Goal: Transaction & Acquisition: Purchase product/service

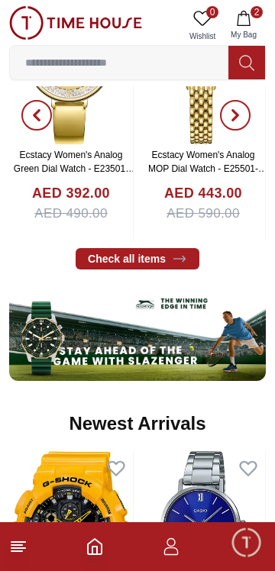
scroll to position [632, 0]
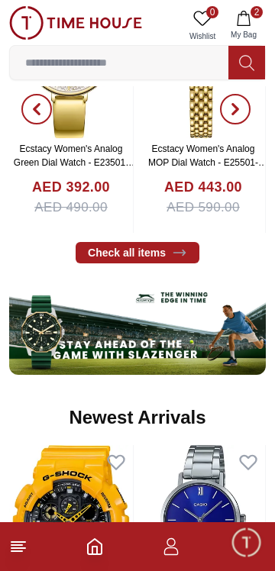
click at [256, 11] on span "2" at bounding box center [257, 12] width 12 height 12
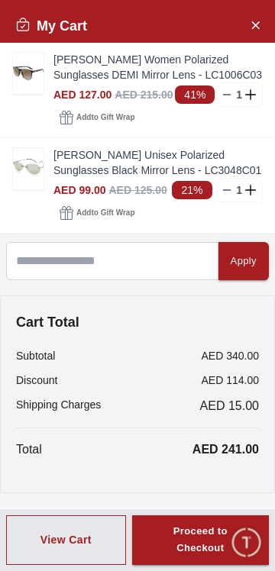
scroll to position [27, 0]
click at [254, 27] on icon "Close Account" at bounding box center [255, 24] width 7 height 7
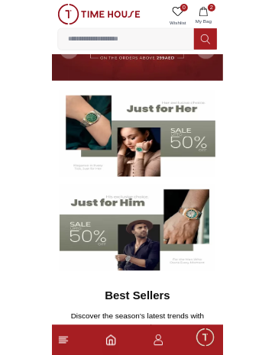
scroll to position [0, 0]
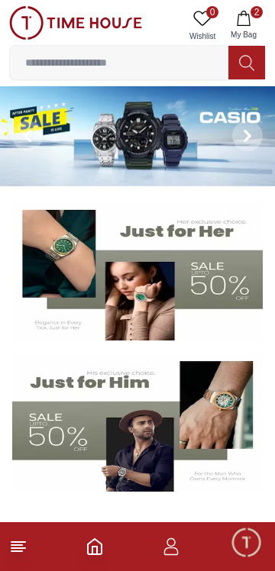
click at [183, 60] on input at bounding box center [119, 62] width 218 height 31
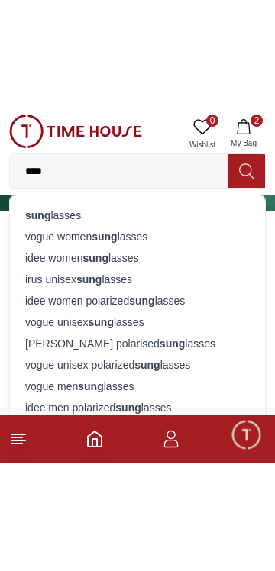
scroll to position [87, 0]
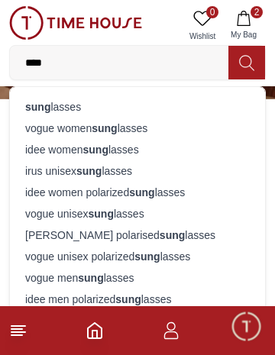
type input "****"
click at [142, 289] on div "vogue men sung lasses" at bounding box center [137, 277] width 237 height 21
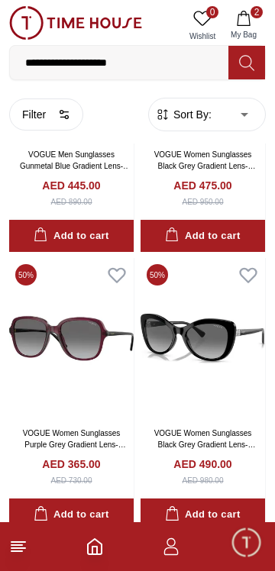
scroll to position [219, 0]
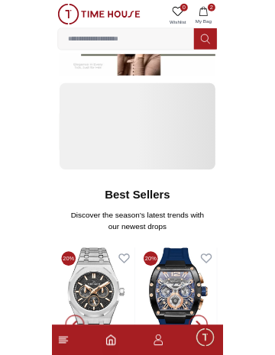
scroll to position [87, 0]
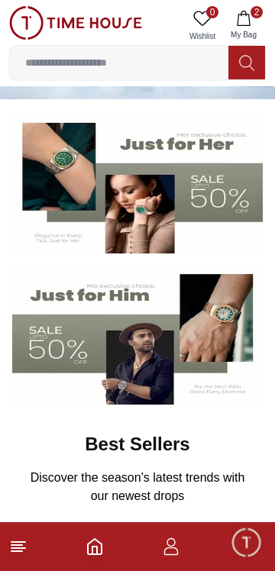
click at [192, 66] on input at bounding box center [119, 62] width 218 height 31
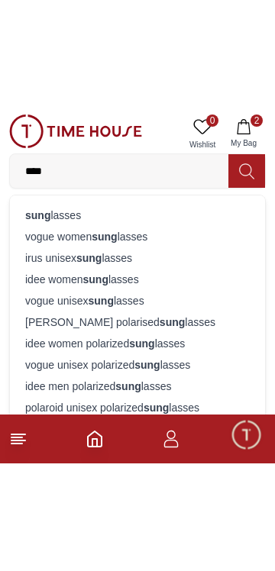
scroll to position [137, 0]
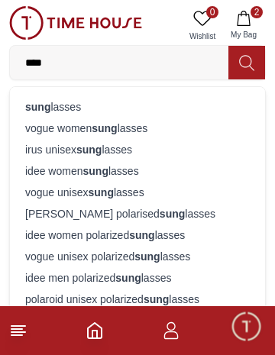
type input "****"
click at [178, 289] on div "idee men polarized sung lasses" at bounding box center [137, 277] width 237 height 21
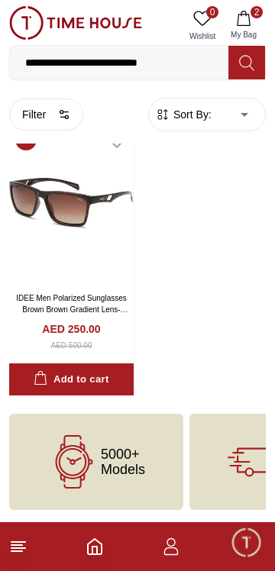
scroll to position [71, 0]
click at [105, 254] on img at bounding box center [71, 203] width 125 height 160
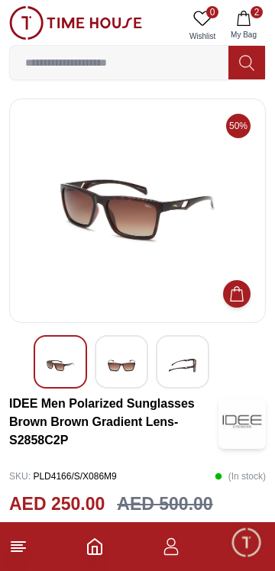
scroll to position [71, 0]
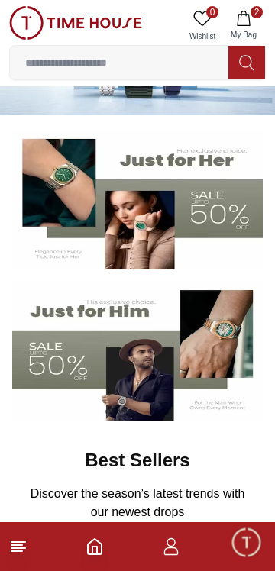
scroll to position [137, 0]
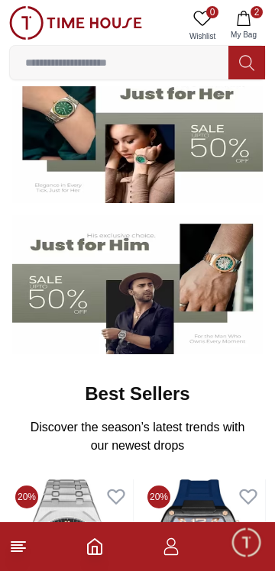
click at [257, 20] on button "2 My Bag" at bounding box center [244, 25] width 44 height 39
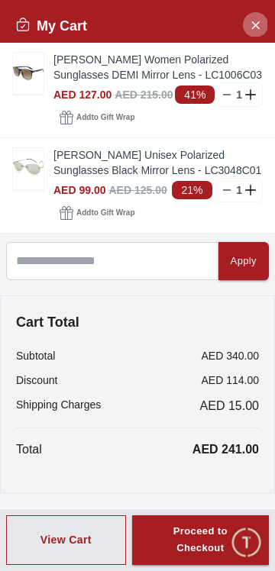
click at [249, 24] on icon "Close Account" at bounding box center [255, 24] width 12 height 19
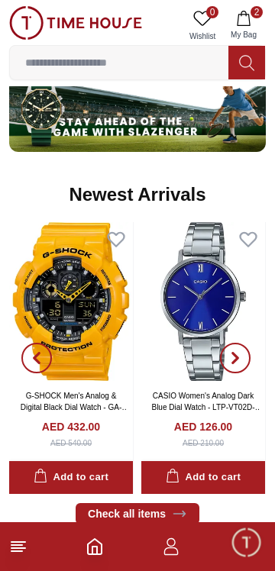
scroll to position [843, 0]
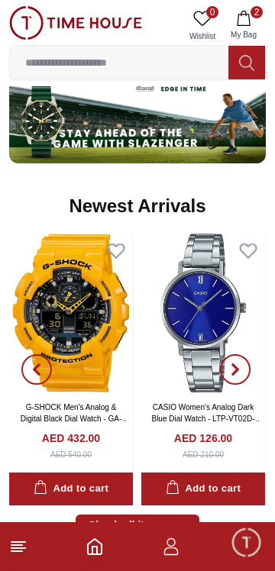
click at [180, 63] on input at bounding box center [119, 62] width 218 height 31
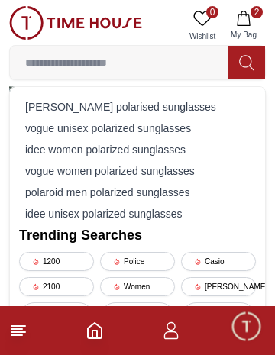
click at [199, 110] on div "[PERSON_NAME] polarised sunglasses" at bounding box center [137, 106] width 237 height 21
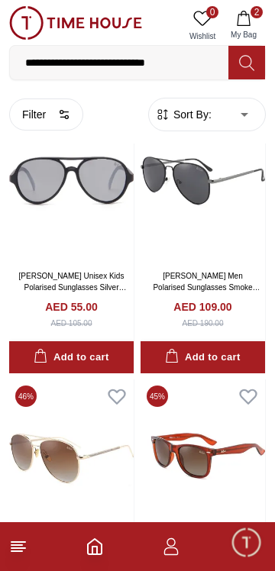
scroll to position [1205, 0]
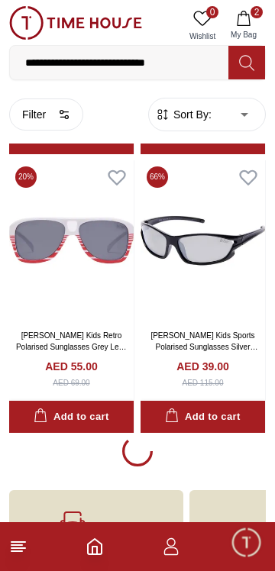
scroll to position [5327, 0]
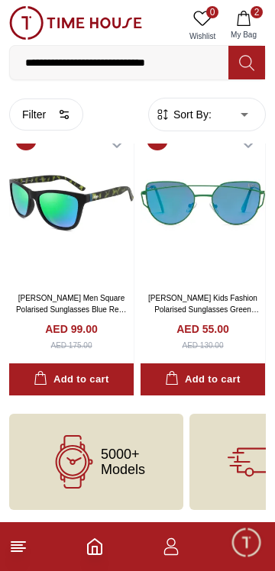
scroll to position [6723, 0]
click at [264, 299] on div "[PERSON_NAME] Kids Fashion Polarised Sunglasses Green Mirror Lens - LCK117C01 A…" at bounding box center [203, 320] width 125 height 74
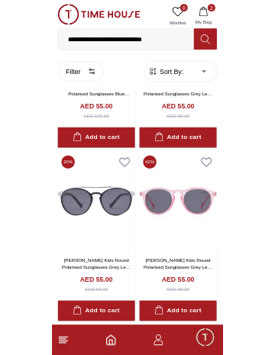
scroll to position [2728, 0]
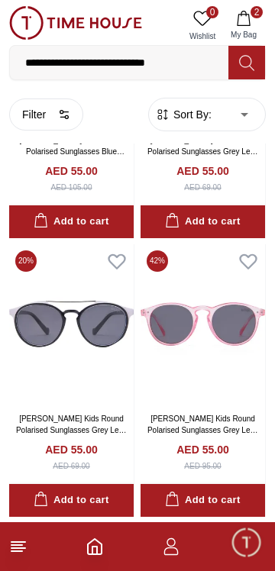
click at [86, 69] on input "**********" at bounding box center [119, 62] width 218 height 31
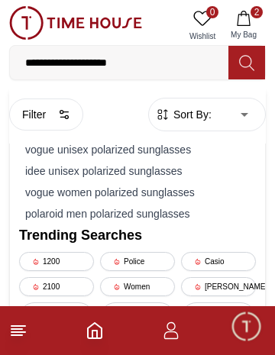
type input "**********"
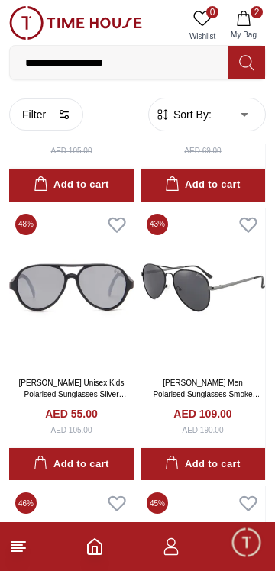
scroll to position [1092, 0]
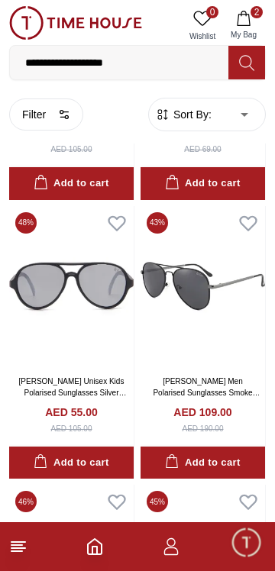
click at [235, 367] on img at bounding box center [203, 286] width 125 height 160
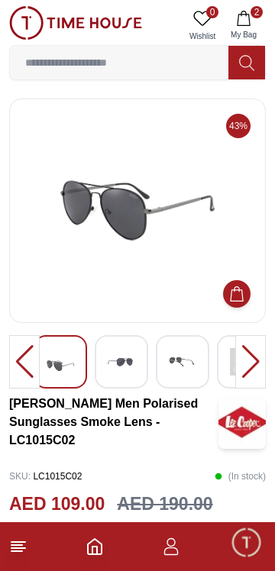
click at [121, 374] on img at bounding box center [121, 361] width 27 height 27
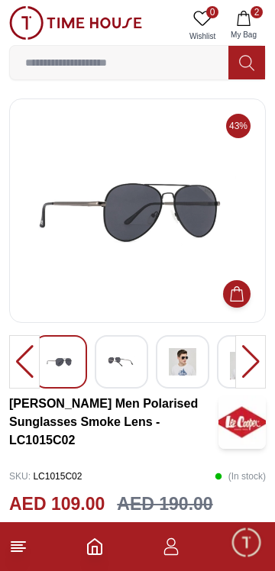
click at [118, 376] on img at bounding box center [121, 361] width 27 height 27
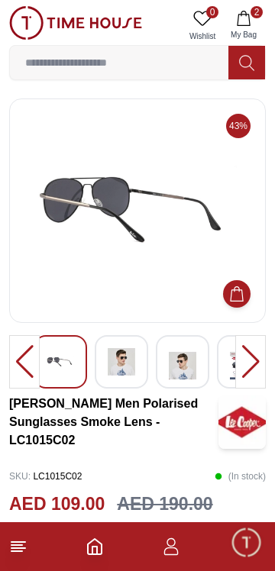
click at [186, 368] on img at bounding box center [182, 365] width 27 height 35
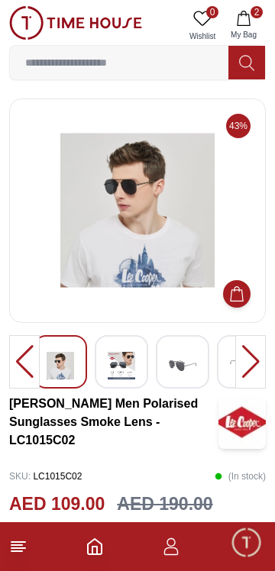
click at [55, 377] on img at bounding box center [60, 365] width 27 height 35
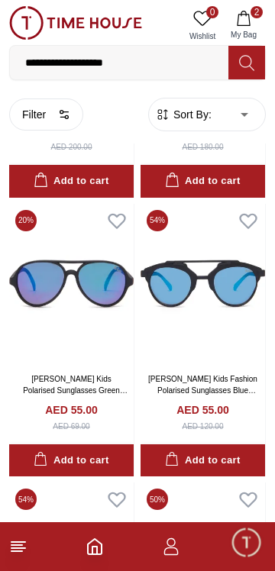
scroll to position [1734, 0]
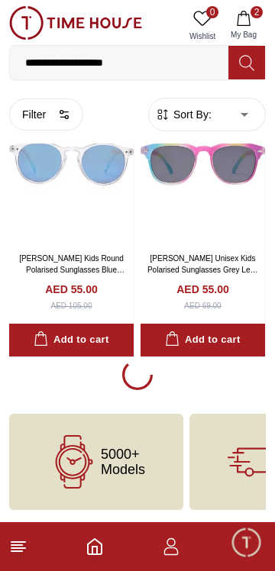
scroll to position [2713, 0]
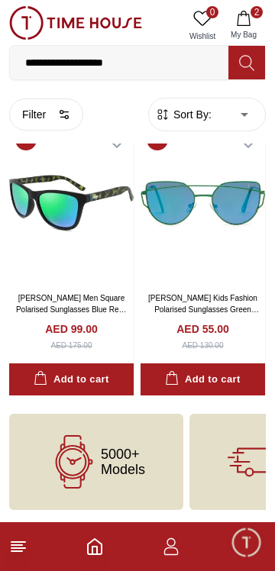
scroll to position [6723, 0]
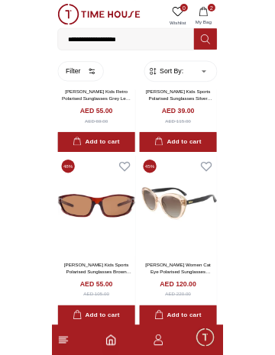
scroll to position [2707, 0]
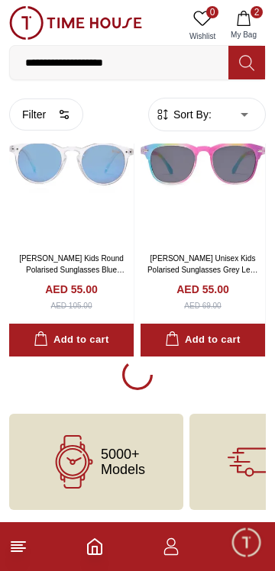
click at [158, 58] on input "**********" at bounding box center [119, 62] width 218 height 31
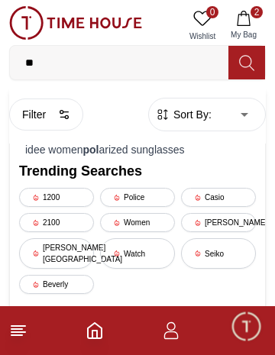
type input "*"
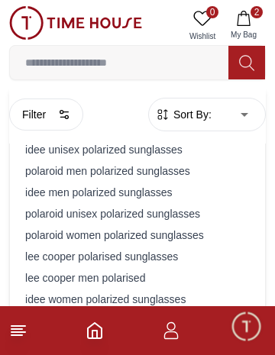
click at [95, 335] on icon "Home" at bounding box center [95, 331] width 18 height 18
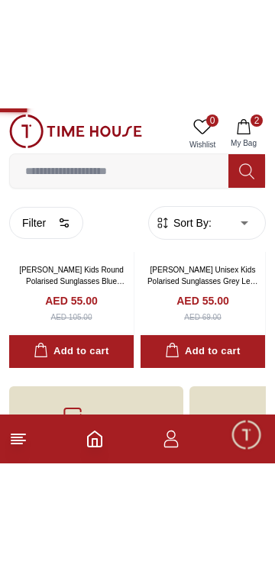
scroll to position [2673, 0]
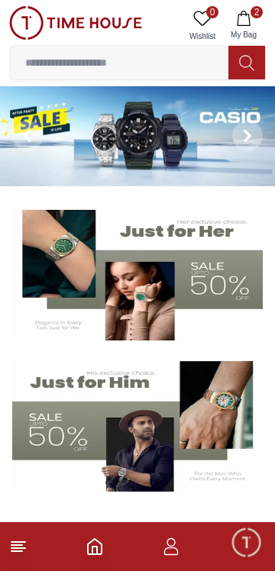
click at [202, 424] on img at bounding box center [137, 422] width 251 height 139
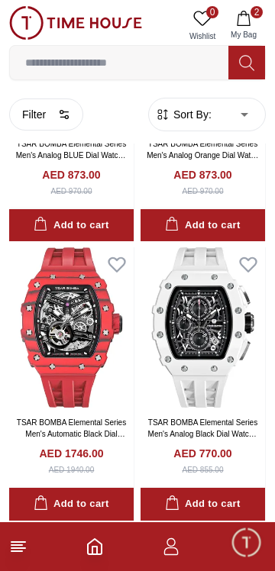
scroll to position [215, 0]
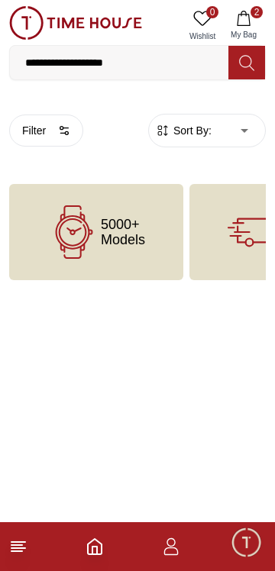
click at [95, 551] on icon "Home" at bounding box center [95, 547] width 18 height 18
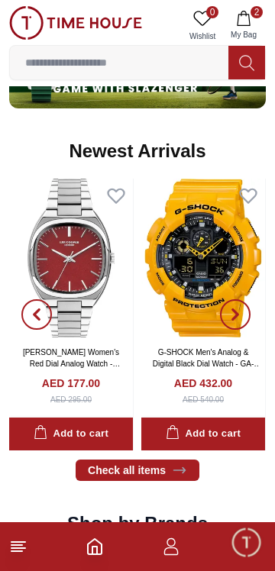
scroll to position [904, 0]
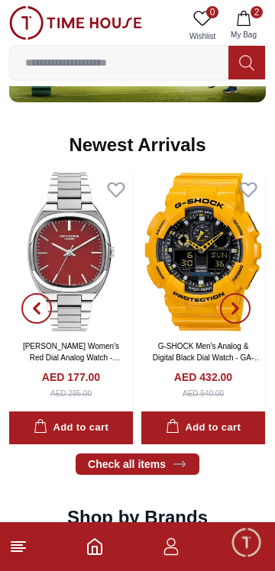
click at [88, 332] on img at bounding box center [71, 252] width 124 height 159
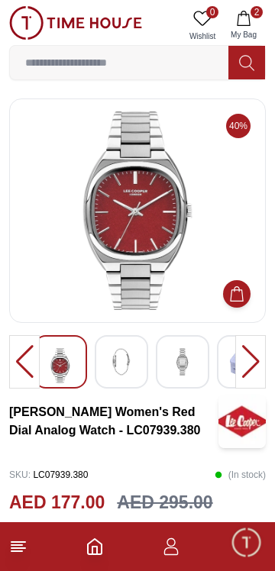
click at [246, 354] on div at bounding box center [250, 361] width 31 height 53
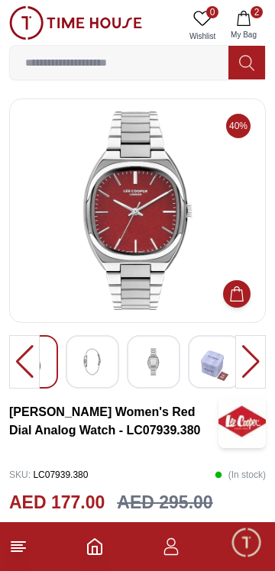
click at [246, 356] on div at bounding box center [250, 361] width 31 height 53
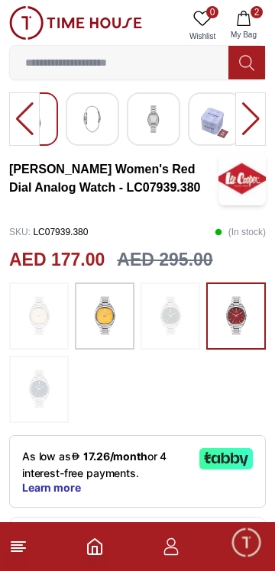
scroll to position [245, 0]
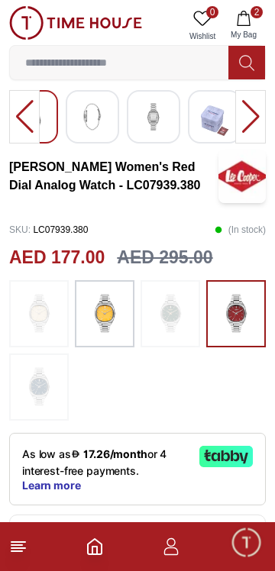
click at [101, 338] on img at bounding box center [105, 314] width 38 height 52
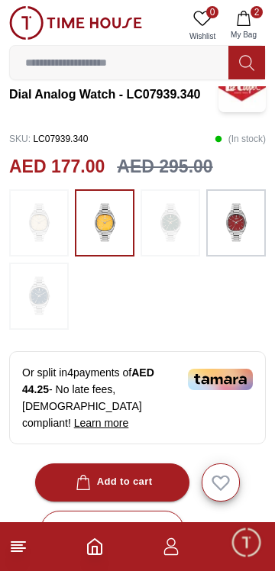
scroll to position [245, 0]
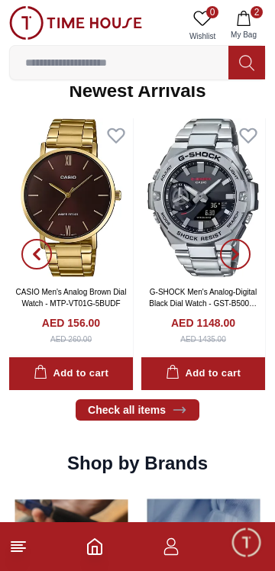
scroll to position [965, 0]
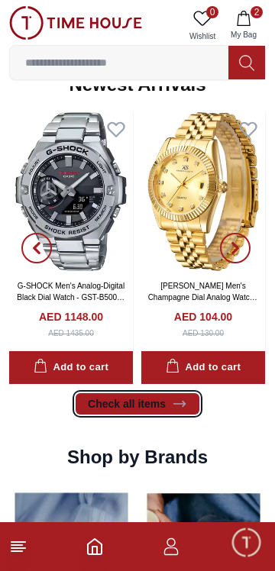
click at [167, 415] on link "Check all items" at bounding box center [138, 403] width 124 height 21
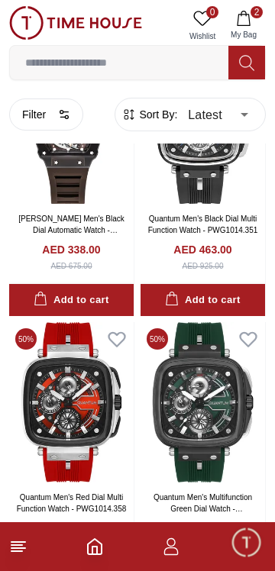
scroll to position [1814, 0]
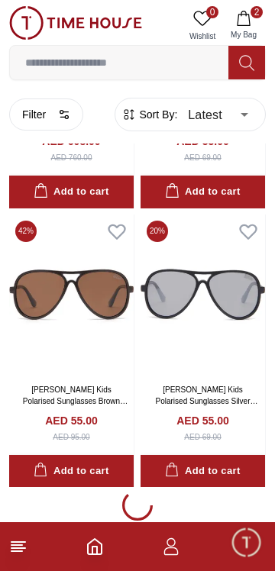
scroll to position [5274, 0]
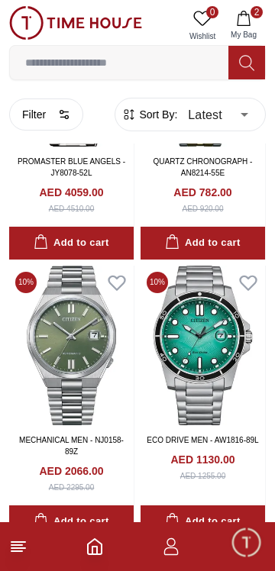
scroll to position [7843, 0]
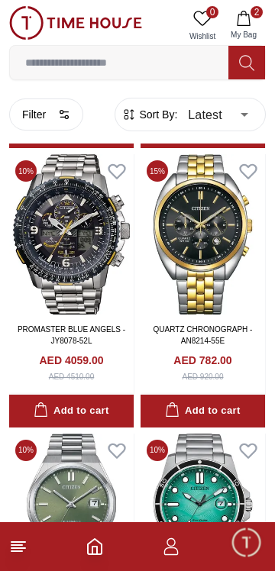
click at [157, 315] on img at bounding box center [203, 234] width 125 height 160
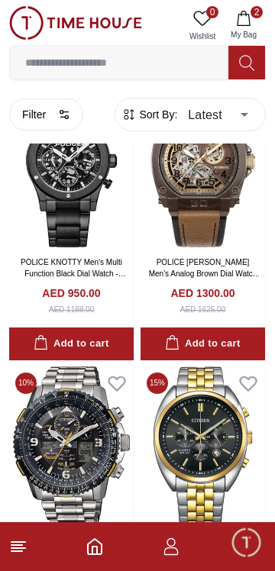
scroll to position [2048, 0]
click at [223, 247] on img at bounding box center [203, 167] width 125 height 160
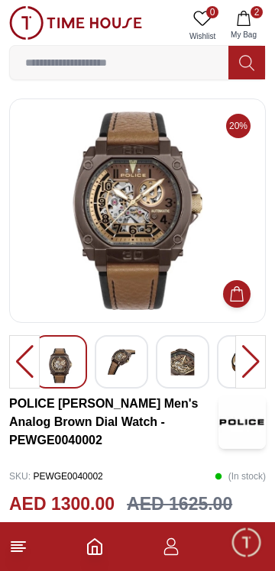
click at [241, 359] on div at bounding box center [250, 361] width 31 height 53
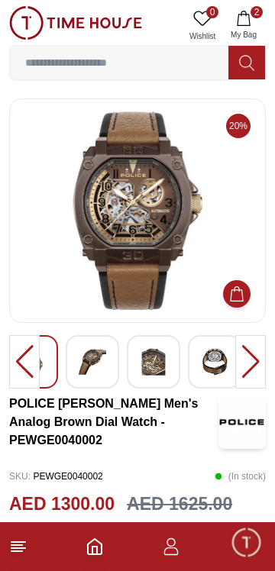
click at [246, 361] on div at bounding box center [250, 361] width 31 height 53
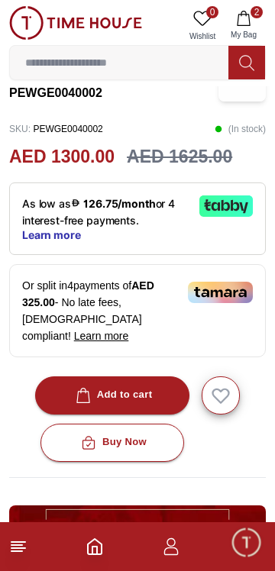
scroll to position [348, 0]
click at [154, 462] on button "Buy Now" at bounding box center [112, 443] width 144 height 38
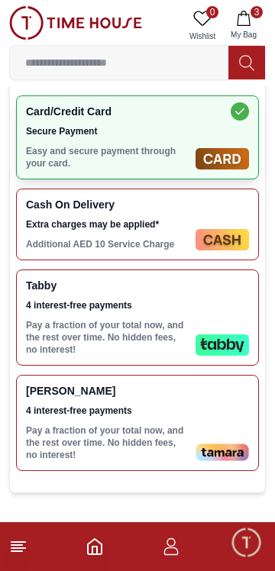
scroll to position [581, 0]
click at [166, 356] on p "Pay a fraction of your total now, and the rest over time. No hidden fees, no in…" at bounding box center [107, 337] width 163 height 37
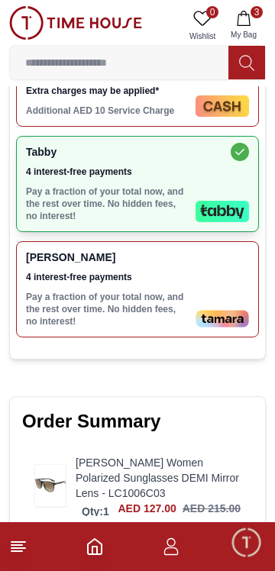
scroll to position [714, 0]
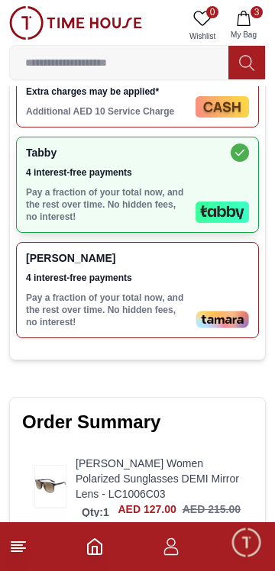
click at [188, 328] on div "[PERSON_NAME] 4 interest-free payments Pay a fraction of your total now, and th…" at bounding box center [107, 290] width 163 height 76
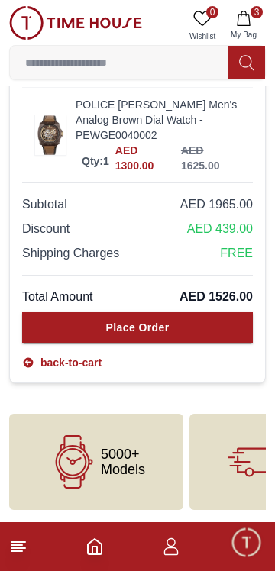
scroll to position [1415, 0]
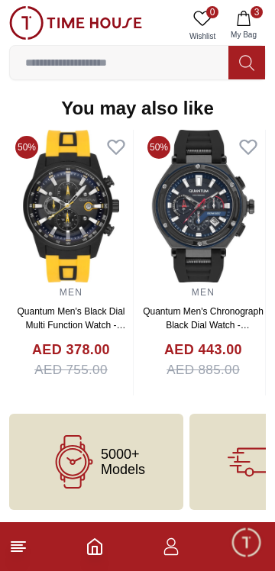
scroll to position [348, 0]
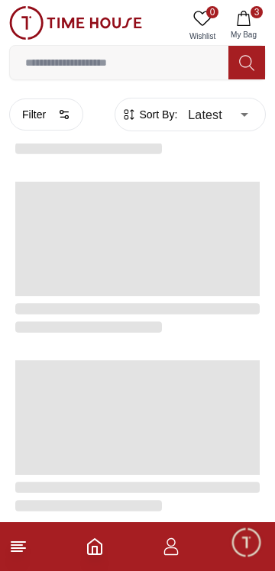
scroll to position [2048, 0]
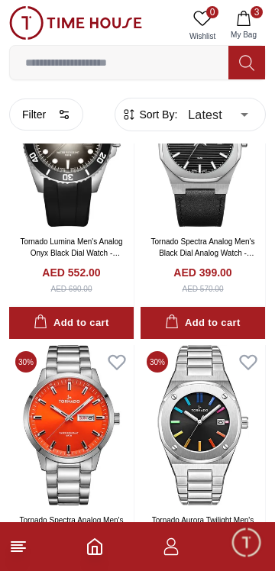
scroll to position [1790, 0]
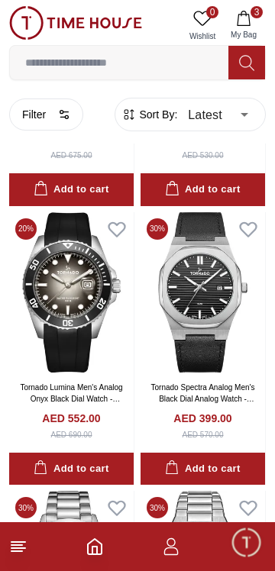
scroll to position [1642, 0]
